Goal: Transaction & Acquisition: Purchase product/service

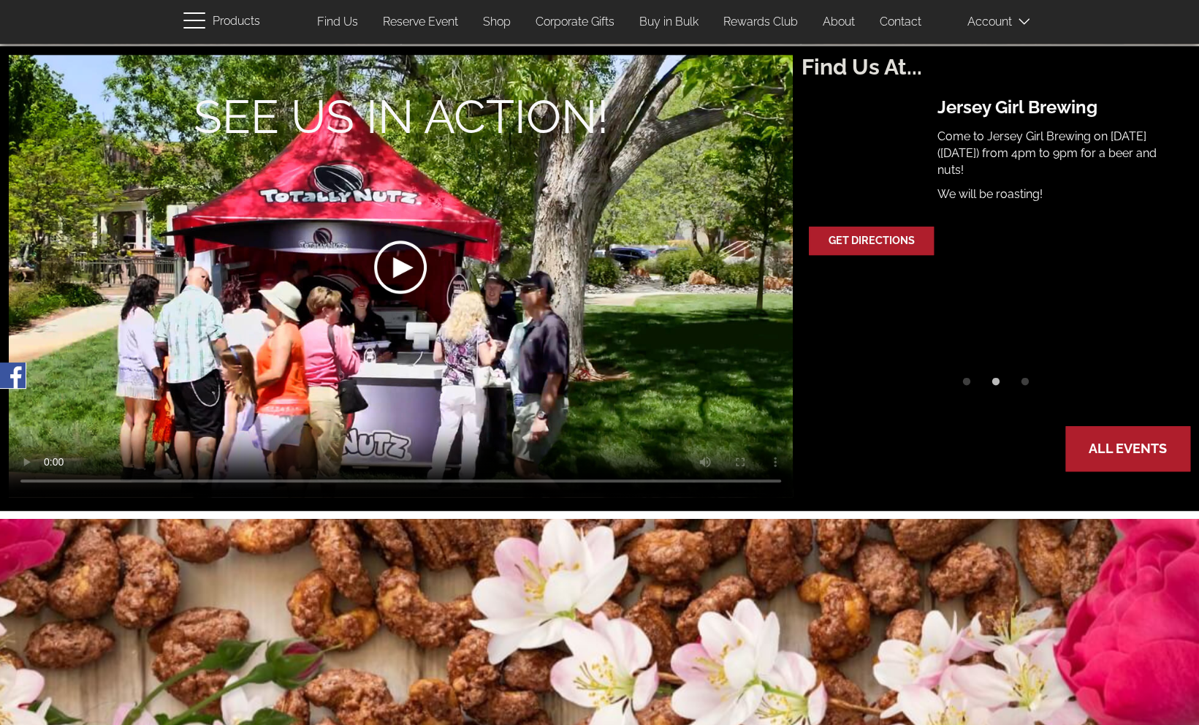
scroll to position [658, 0]
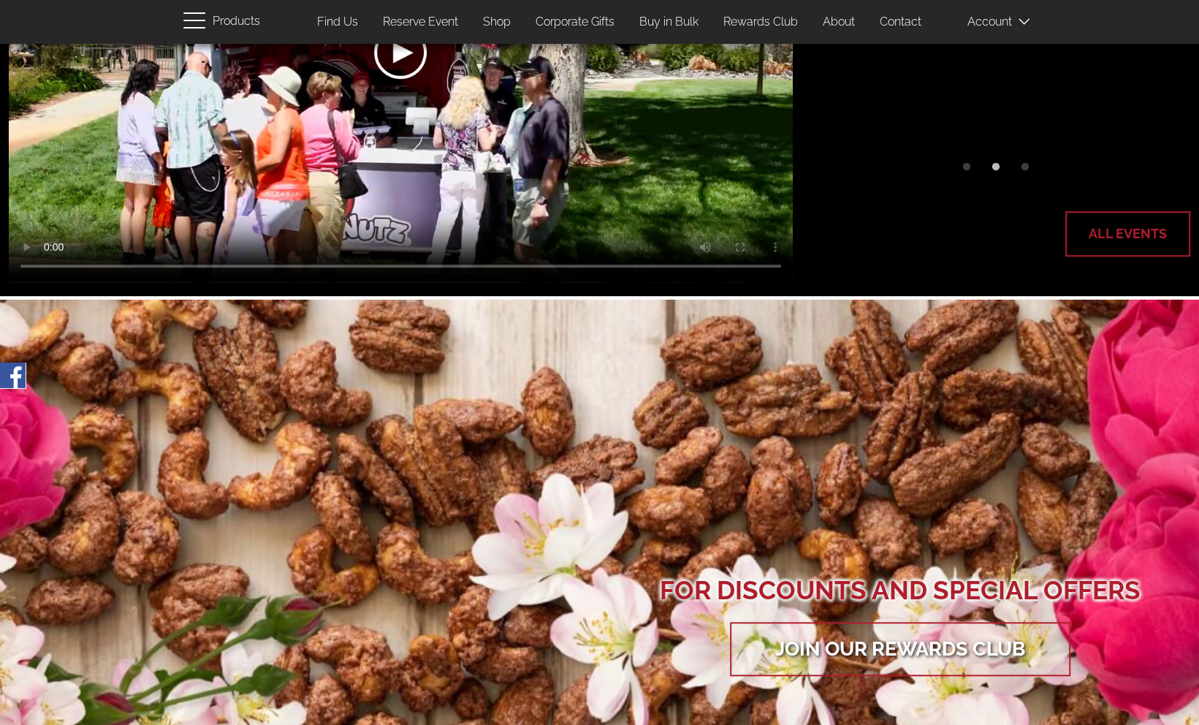
click at [1145, 249] on link "All Events" at bounding box center [1128, 234] width 122 height 42
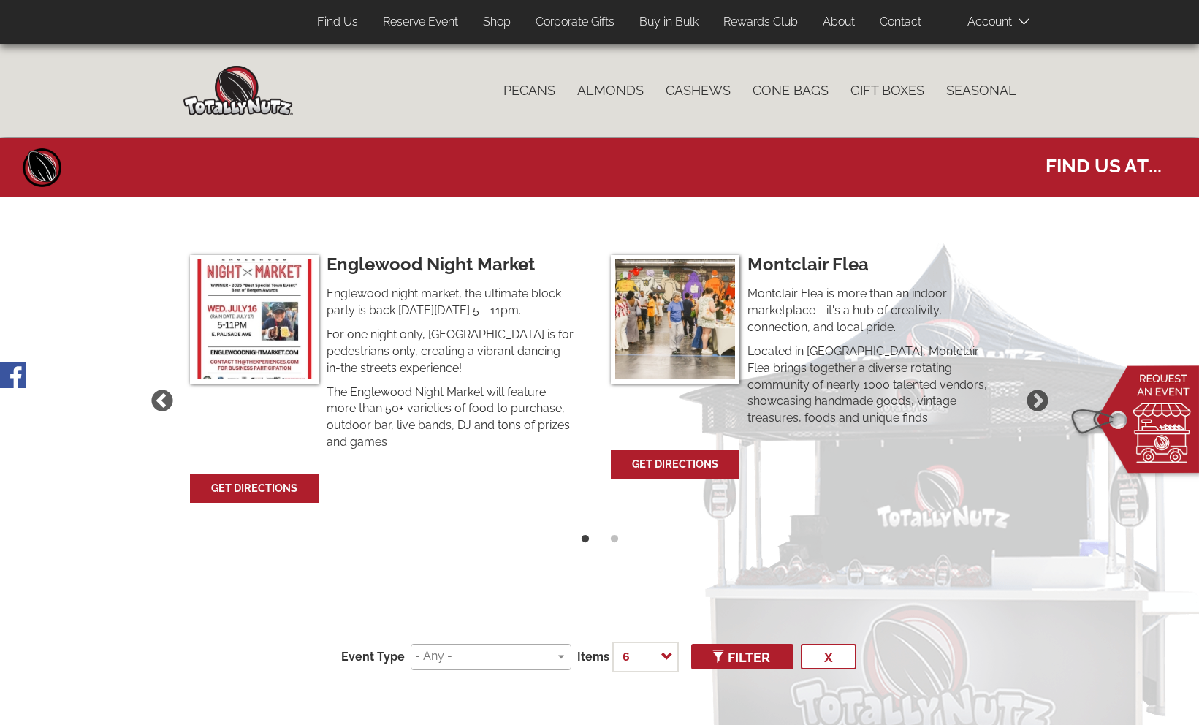
select select
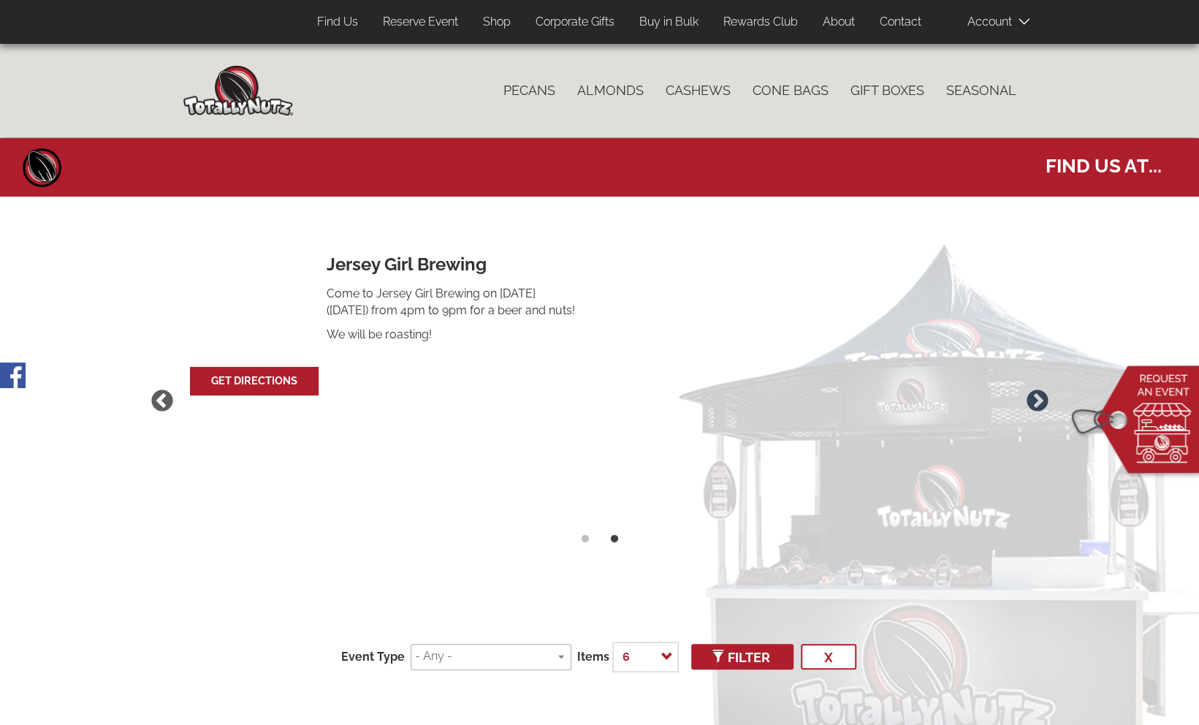
click at [1033, 398] on button "Next" at bounding box center [1038, 401] width 31 height 31
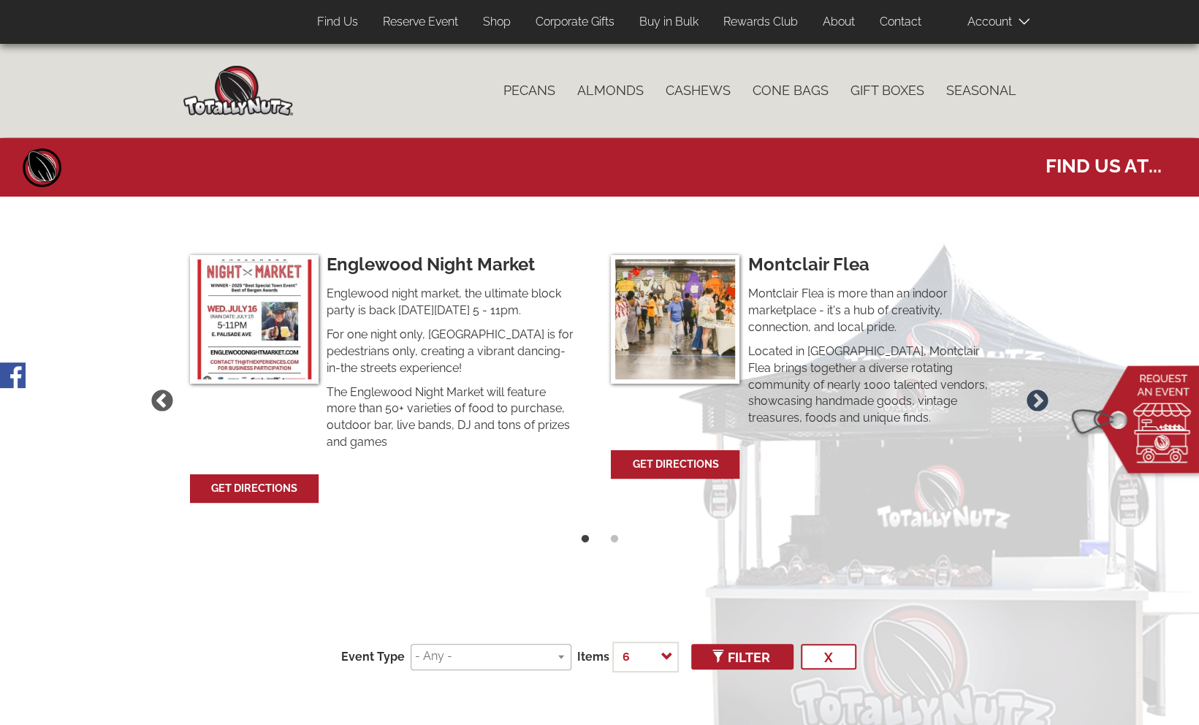
click at [1029, 402] on button "Next" at bounding box center [1038, 401] width 31 height 31
click at [494, 20] on link "Shop" at bounding box center [497, 22] width 50 height 29
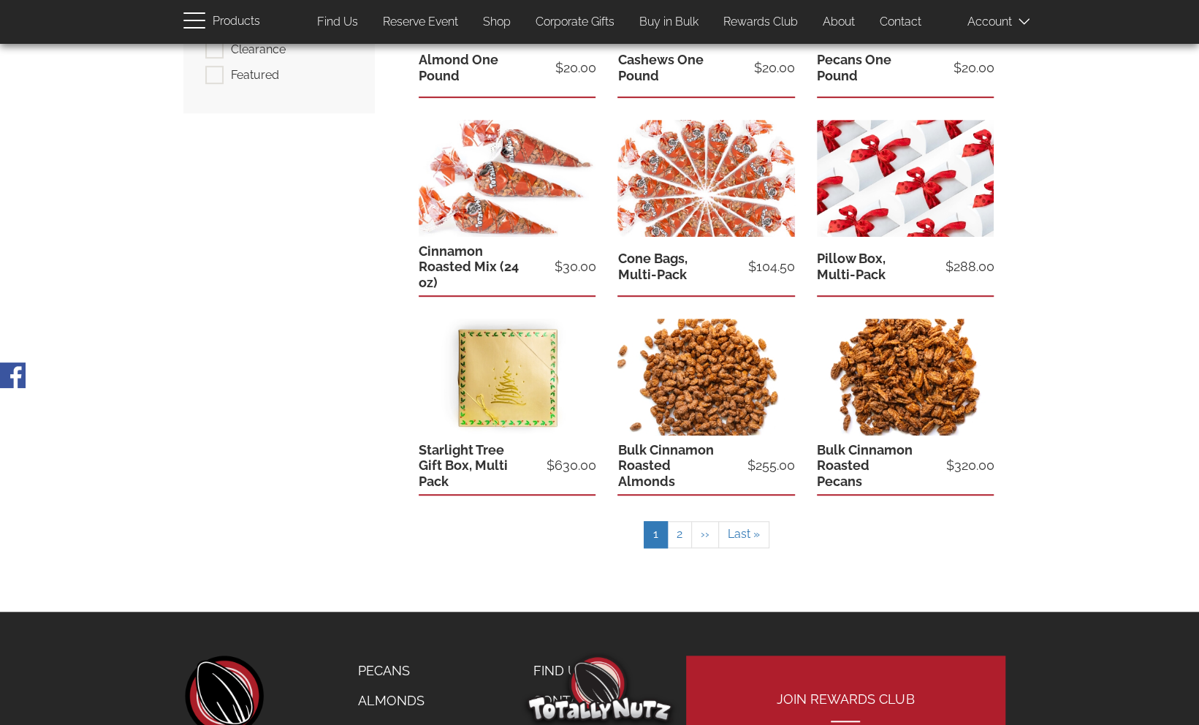
scroll to position [512, 0]
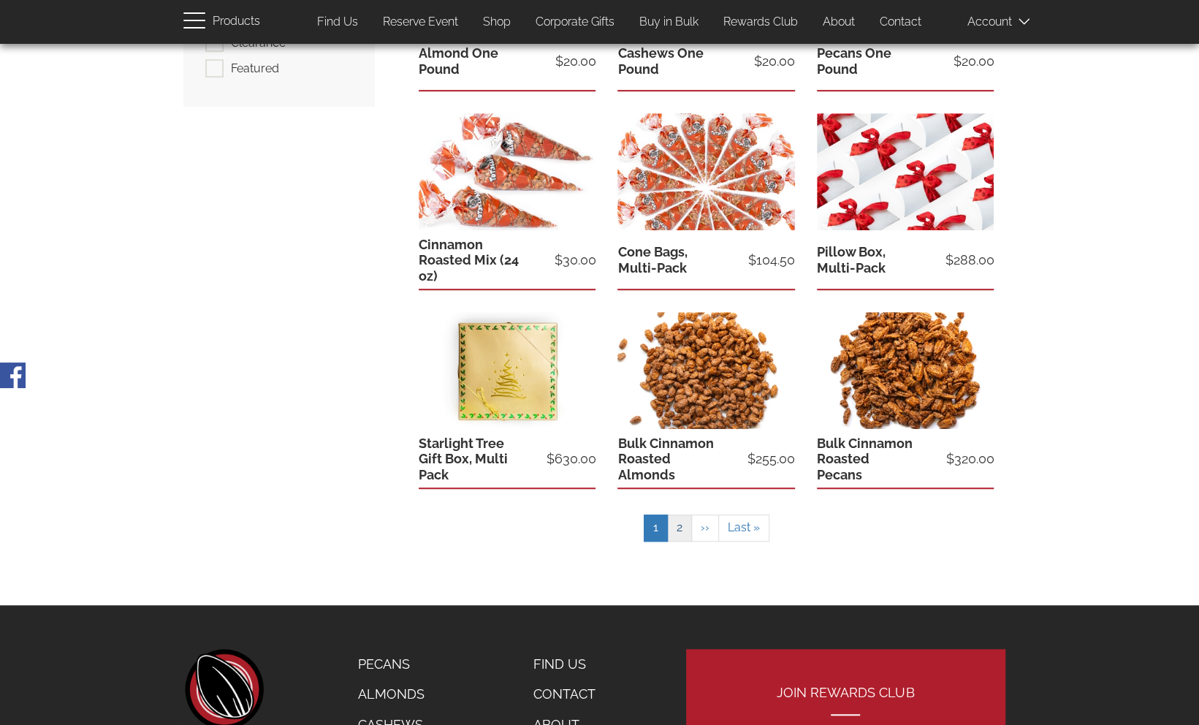
click at [678, 525] on link "Page 2" at bounding box center [679, 528] width 25 height 27
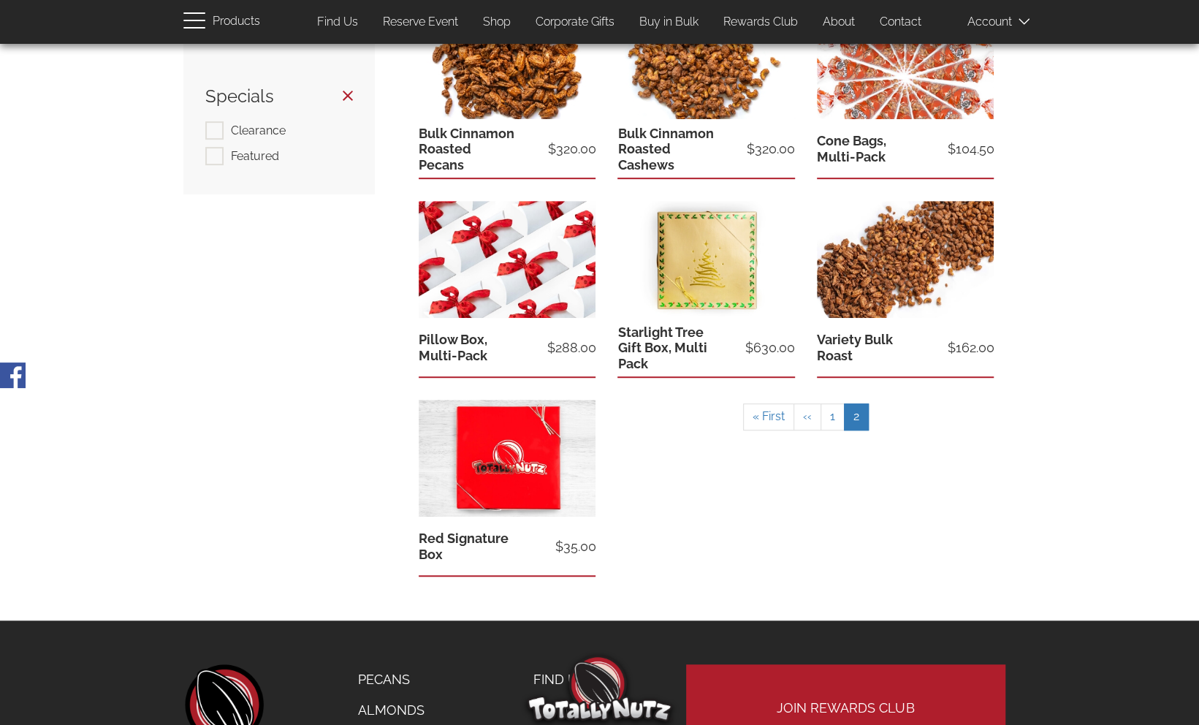
scroll to position [439, 0]
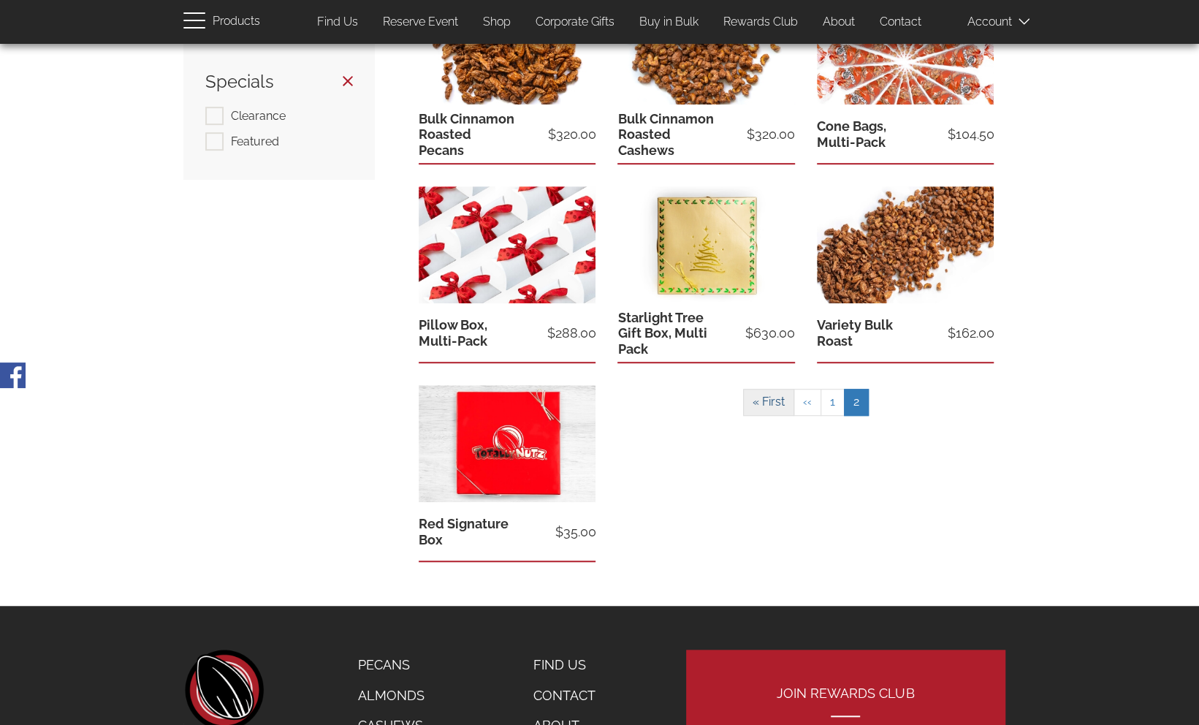
click at [766, 400] on span "« First" at bounding box center [769, 402] width 32 height 14
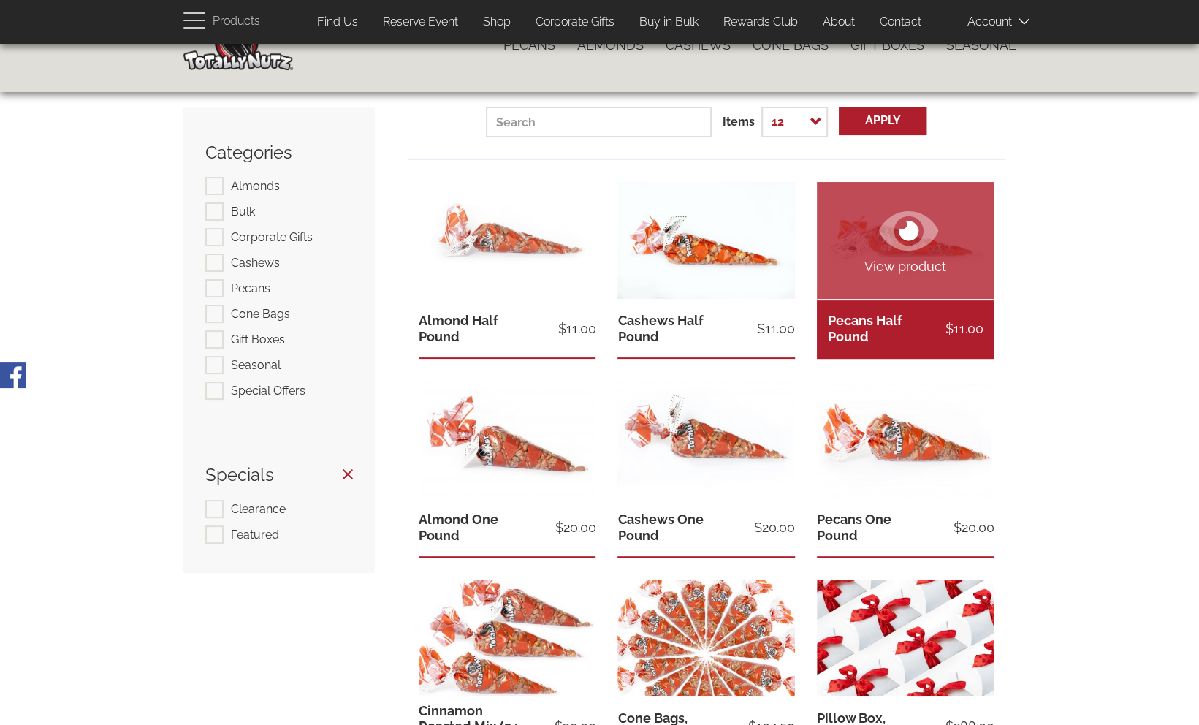
scroll to position [0, 0]
